Goal: Navigation & Orientation: Find specific page/section

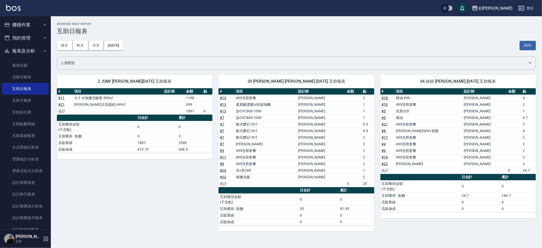
click at [25, 27] on button "櫃檯作業" at bounding box center [25, 24] width 47 height 13
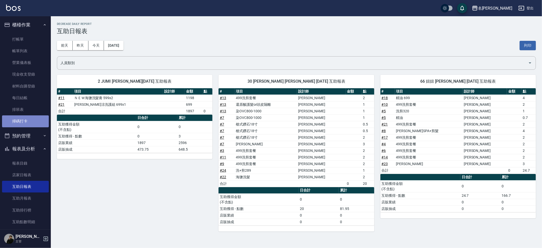
click at [27, 119] on link "掃碼打卡" at bounding box center [25, 122] width 47 height 12
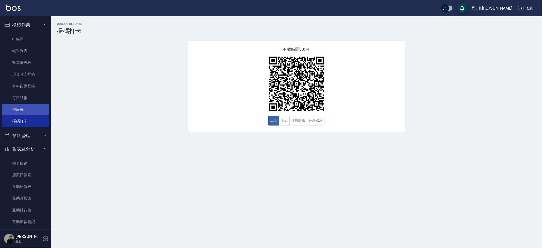
click at [13, 105] on link "排班表" at bounding box center [25, 110] width 47 height 12
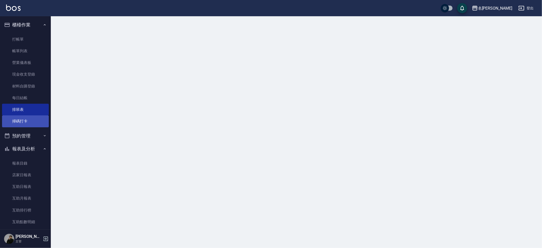
click at [13, 119] on link "掃碼打卡" at bounding box center [25, 122] width 47 height 12
